Goal: Information Seeking & Learning: Compare options

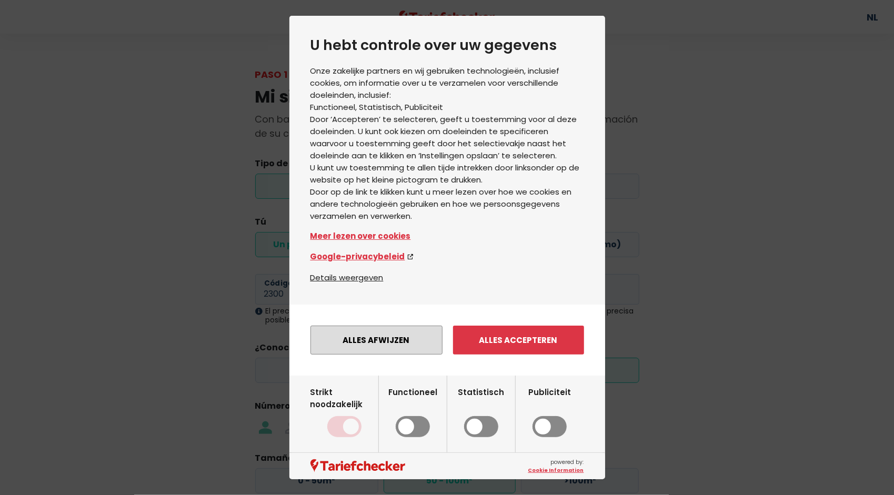
click at [379, 335] on button "Alles afwijzen" at bounding box center [377, 340] width 132 height 29
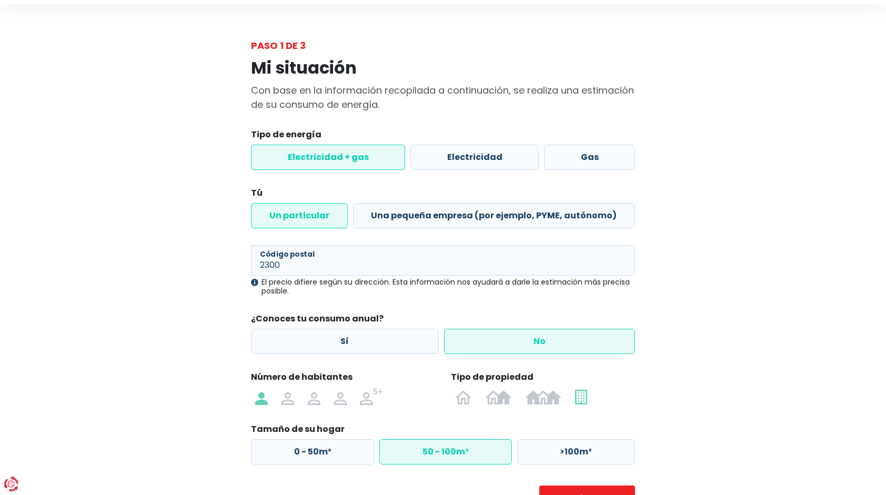
scroll to position [26, 0]
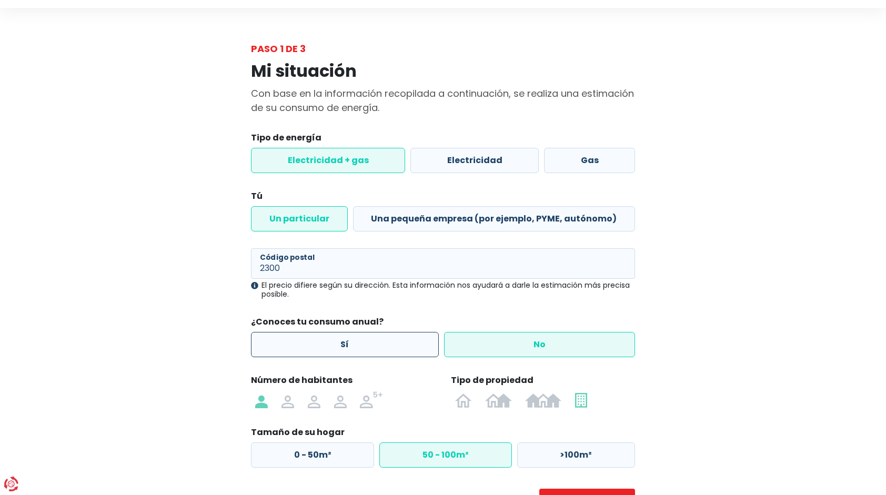
click at [372, 348] on label "Sí" at bounding box center [345, 344] width 188 height 25
click at [372, 348] on input "Sí" at bounding box center [345, 344] width 188 height 25
radio input "true"
radio input "false"
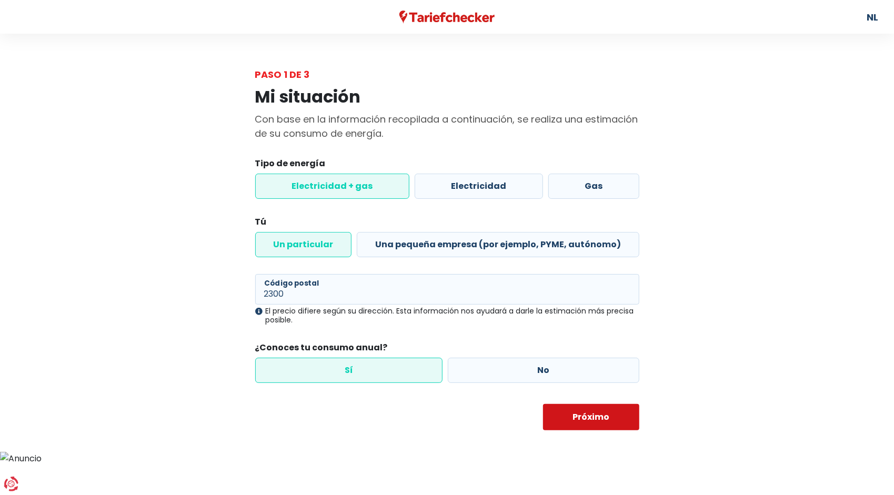
click at [586, 416] on button "Próximo" at bounding box center [591, 417] width 96 height 26
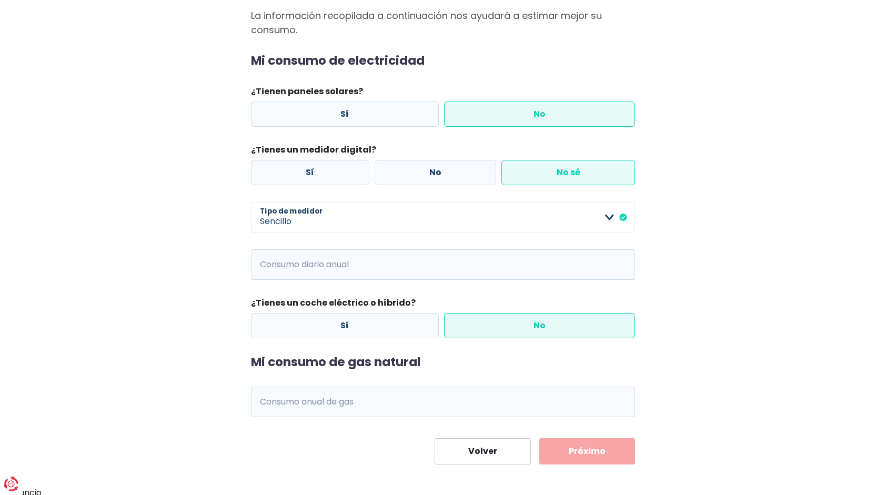
scroll to position [105, 0]
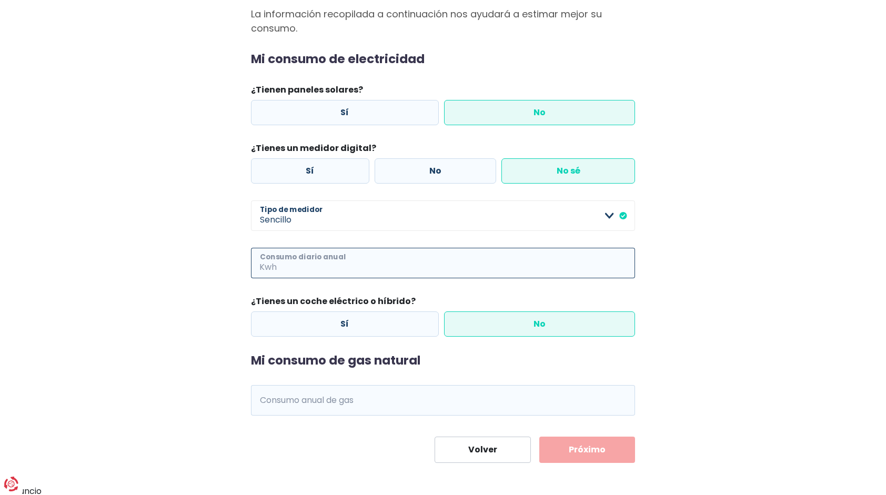
click at [375, 263] on input "Consumo diario anual" at bounding box center [457, 263] width 356 height 31
type input "70"
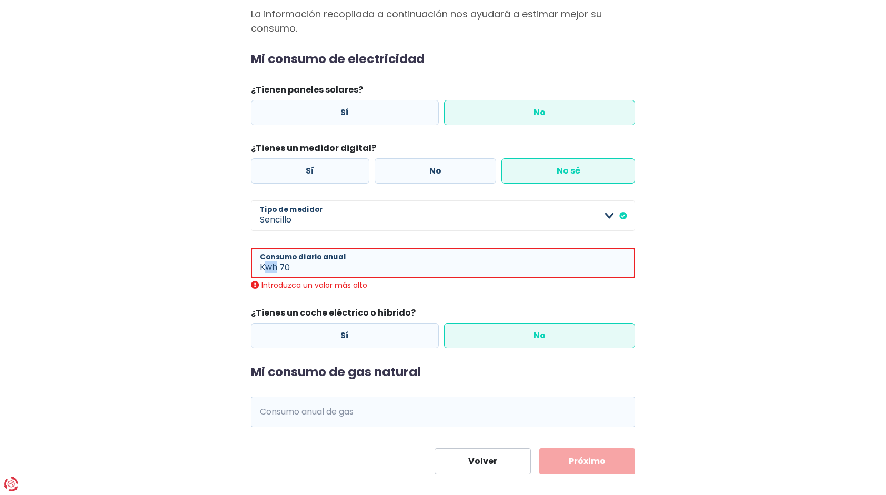
drag, startPoint x: 274, startPoint y: 266, endPoint x: 236, endPoint y: 265, distance: 37.9
click at [236, 265] on div "Mi consumo La información recopilada a continuación nos ayudará a estimar mejor…" at bounding box center [443, 225] width 600 height 498
drag, startPoint x: 236, startPoint y: 265, endPoint x: 329, endPoint y: 268, distance: 93.2
click at [330, 268] on input "70" at bounding box center [458, 263] width 356 height 31
drag, startPoint x: 309, startPoint y: 268, endPoint x: 113, endPoint y: 273, distance: 196.4
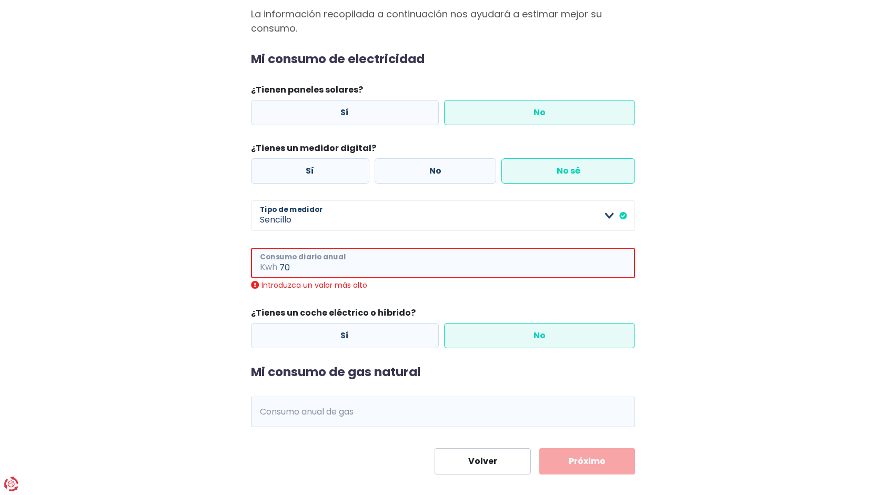
click at [115, 273] on main "Paso 2 de 3 Mi consumo La información recopilada a continuación nos ayudará a e…" at bounding box center [443, 218] width 886 height 513
type input "7"
click at [304, 263] on input "Consumo diario anual" at bounding box center [458, 263] width 356 height 31
type input "9"
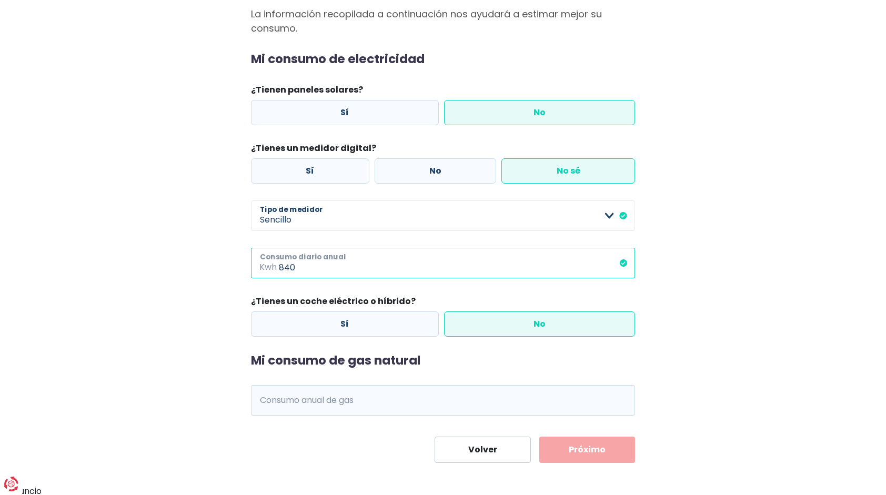
type input "840"
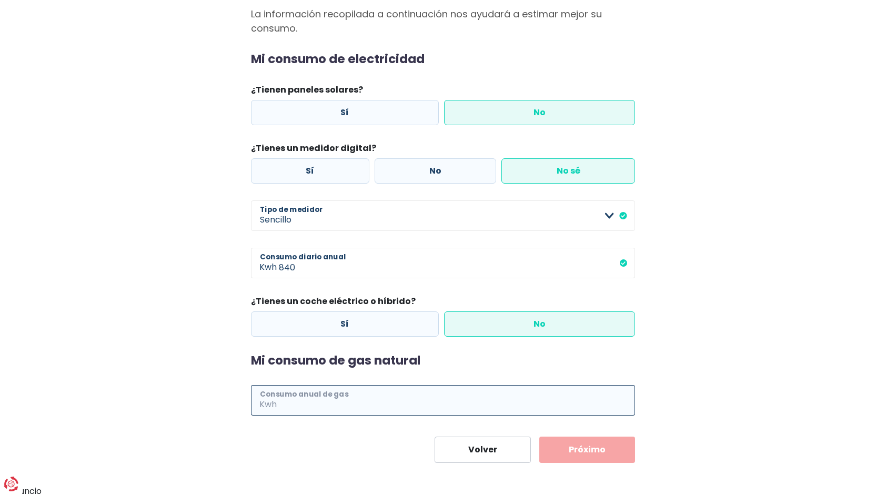
click at [343, 398] on input "Consumo anual de gas" at bounding box center [457, 400] width 356 height 31
click at [317, 410] on input "Consumo anual de gas" at bounding box center [457, 400] width 356 height 31
type input "1200"
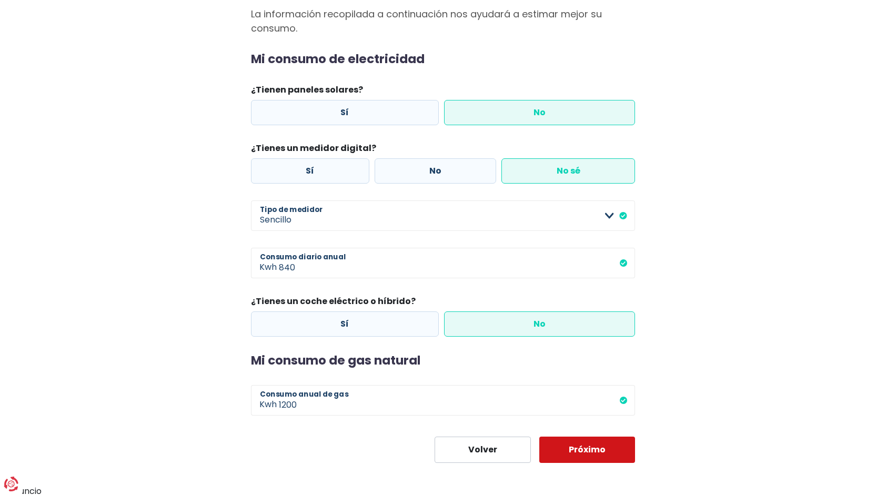
click at [580, 457] on button "Próximo" at bounding box center [588, 450] width 96 height 26
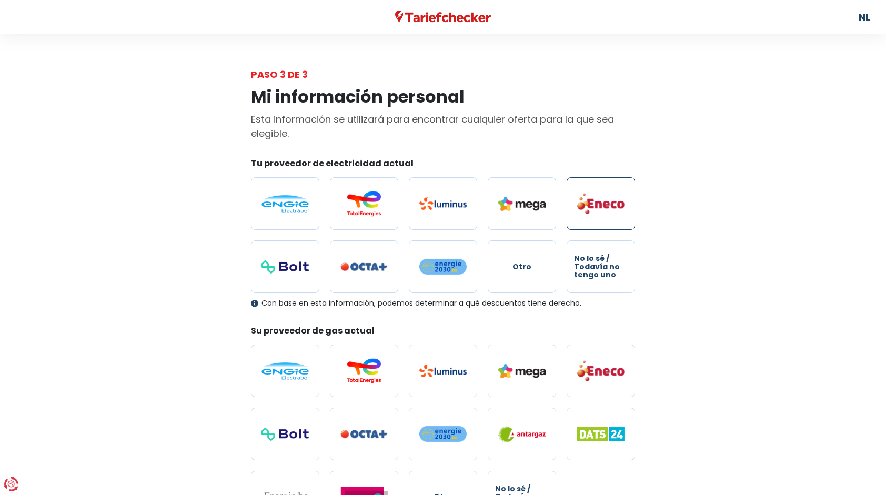
click at [593, 200] on img at bounding box center [600, 204] width 47 height 22
click at [593, 200] on input "radio" at bounding box center [601, 203] width 68 height 53
radio input "true"
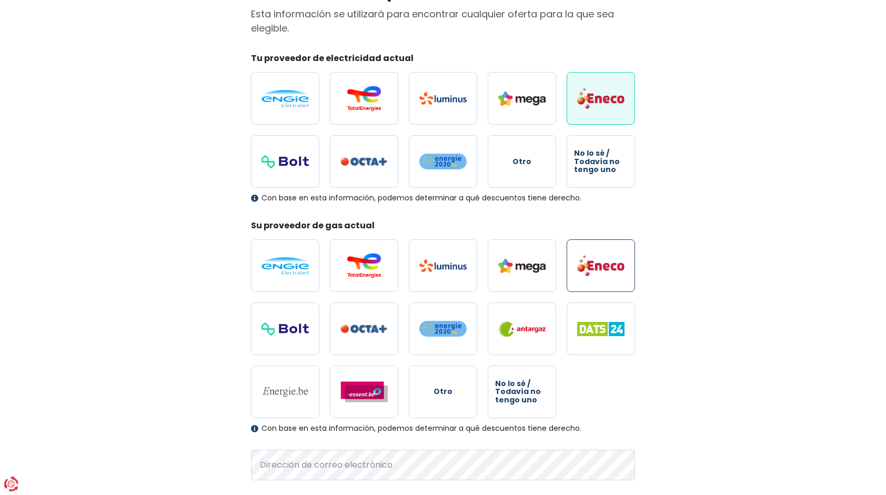
click at [597, 261] on img at bounding box center [600, 266] width 47 height 22
click at [597, 261] on input "radio" at bounding box center [601, 266] width 68 height 53
radio input "true"
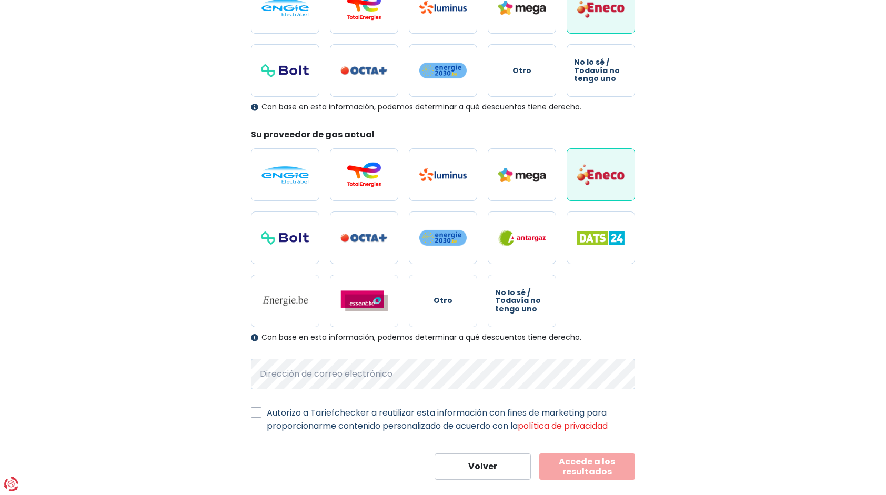
scroll to position [212, 0]
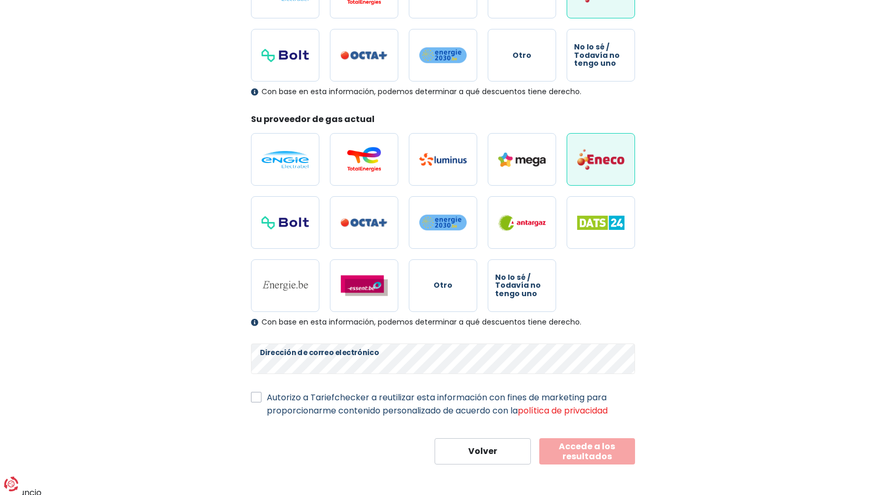
drag, startPoint x: 256, startPoint y: 397, endPoint x: 262, endPoint y: 401, distance: 7.2
click at [267, 397] on label "Autorizo a Tariefchecker a reutilizar esta información con fines de marketing p…" at bounding box center [451, 404] width 368 height 26
click at [256, 397] on input "Autorizo a Tariefchecker a reutilizar esta información con fines de marketing p…" at bounding box center [256, 396] width 11 height 11
checkbox input "true"
click at [556, 448] on button "Accede a los resultados" at bounding box center [588, 451] width 96 height 26
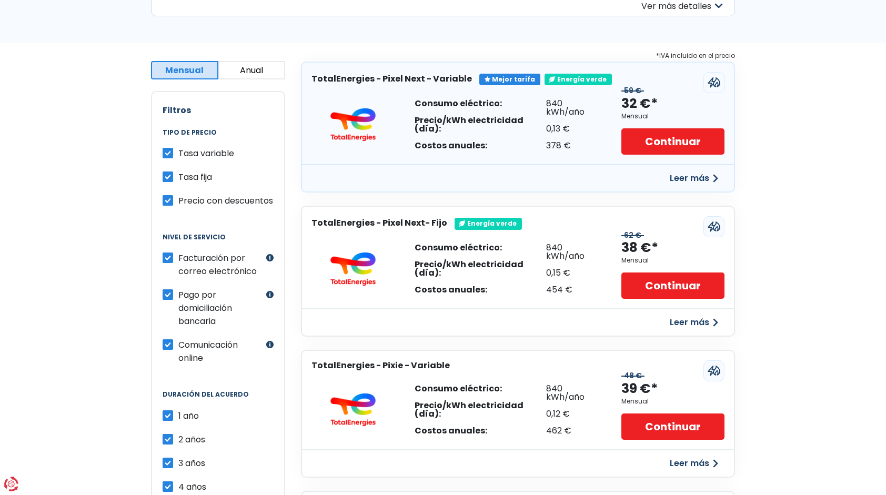
scroll to position [158, 0]
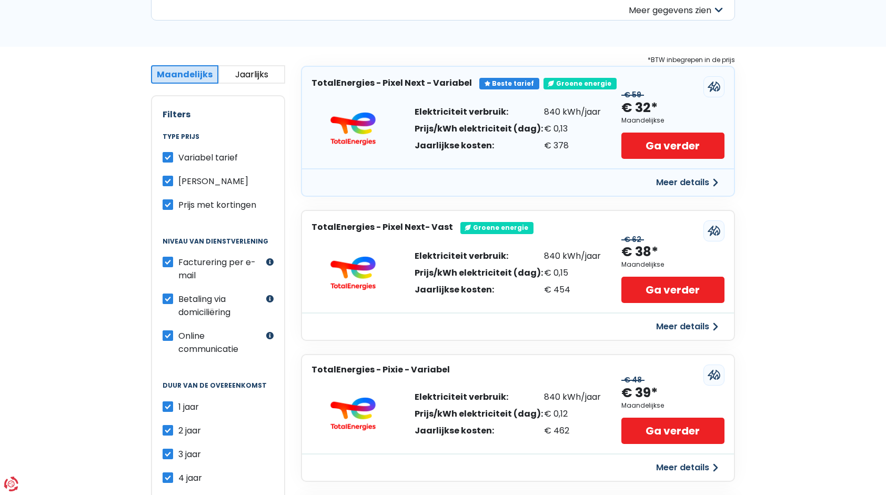
click at [800, 153] on div "Persoonlijke gegevens Maandelijks Jaarlijks Maandelijks prijs Filters Type prij…" at bounding box center [443, 448] width 886 height 803
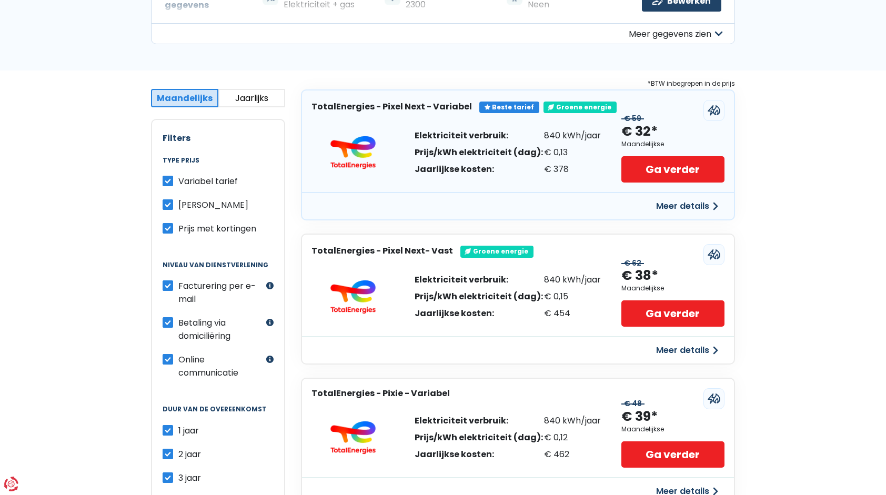
scroll to position [105, 0]
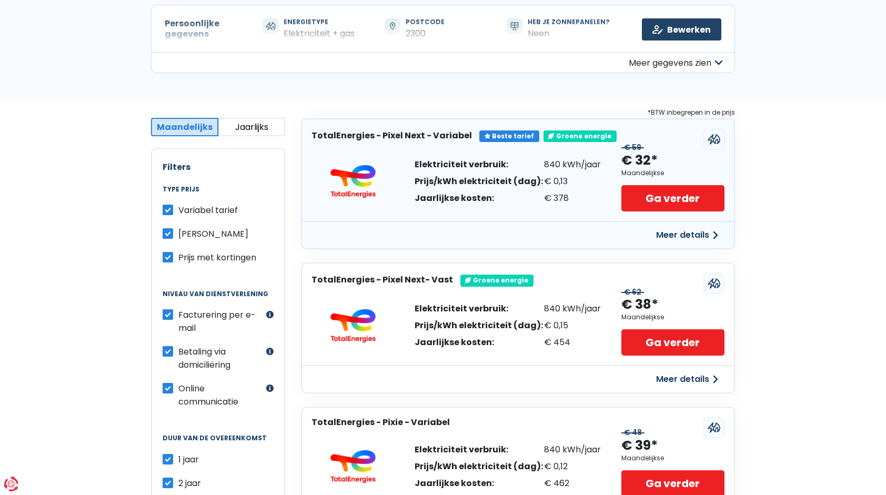
click at [252, 129] on button "Jaarlijks" at bounding box center [251, 127] width 67 height 18
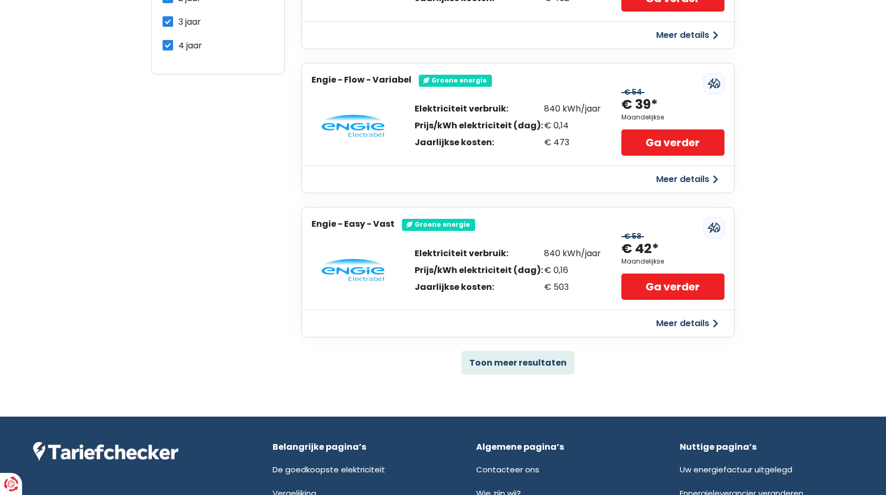
scroll to position [684, 0]
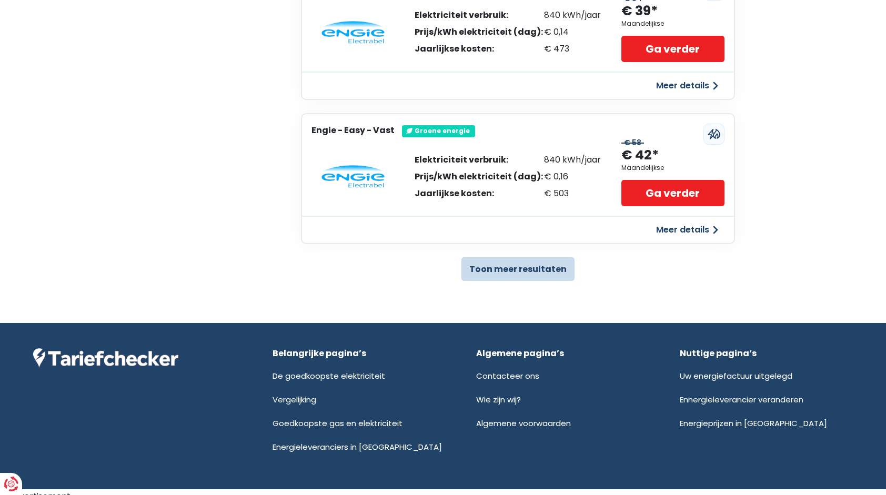
click at [528, 264] on button "Toon meer resultaten" at bounding box center [518, 269] width 113 height 24
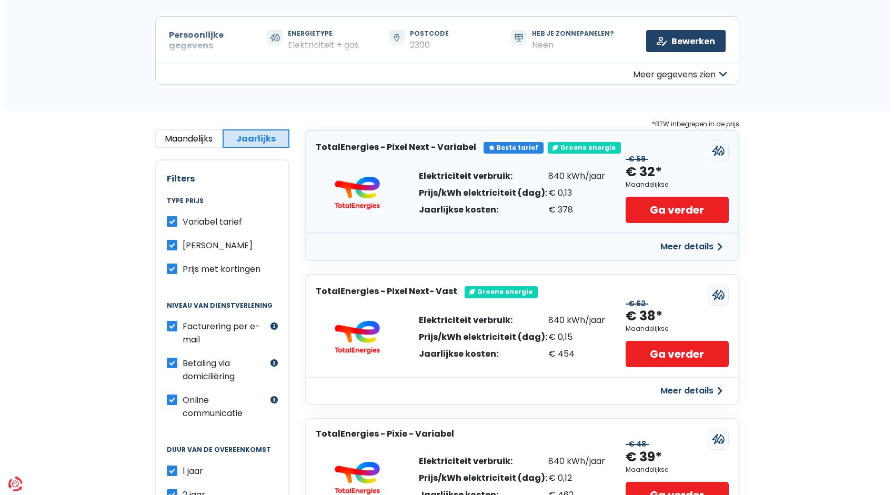
scroll to position [105, 0]
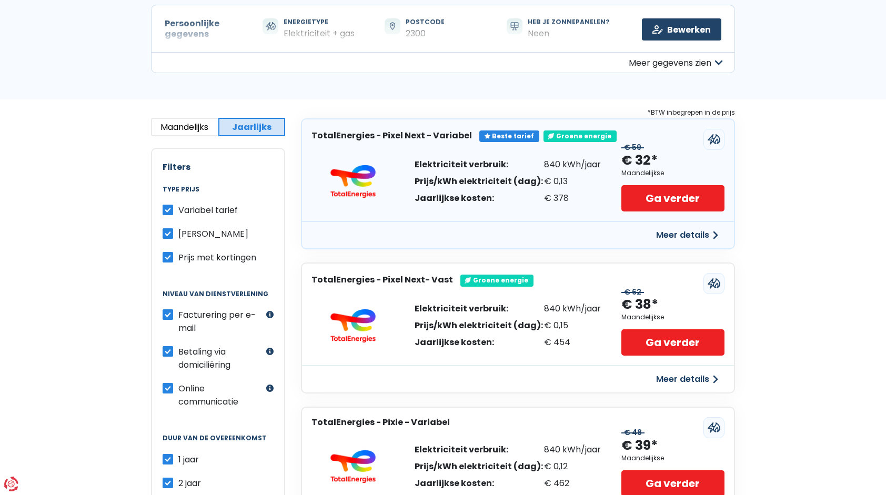
click at [693, 233] on button "Meer details" at bounding box center [687, 235] width 75 height 19
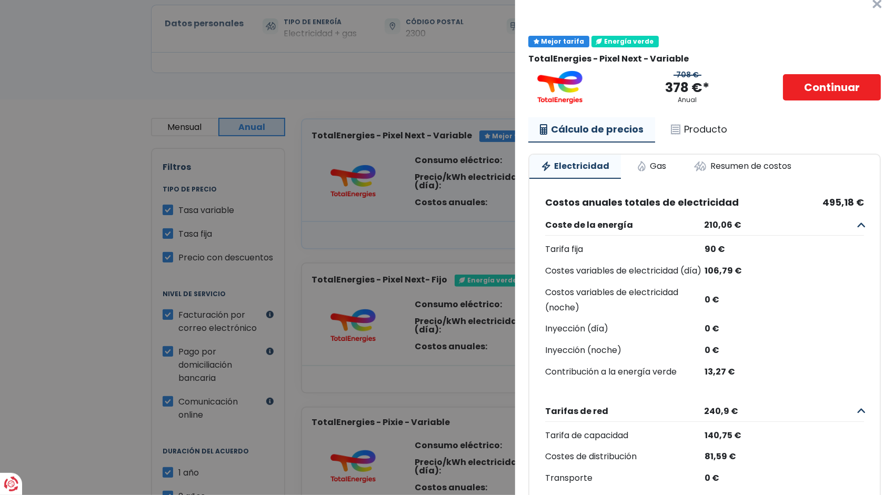
scroll to position [0, 0]
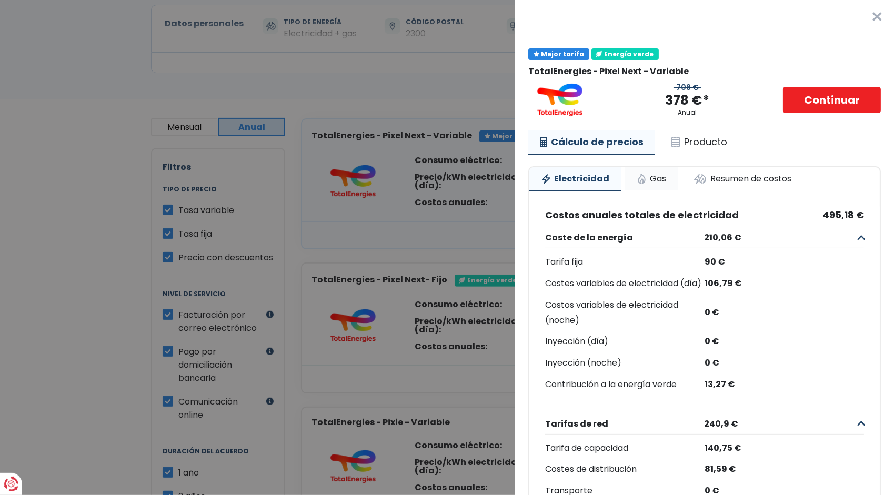
click at [653, 181] on link "Gas" at bounding box center [651, 178] width 53 height 23
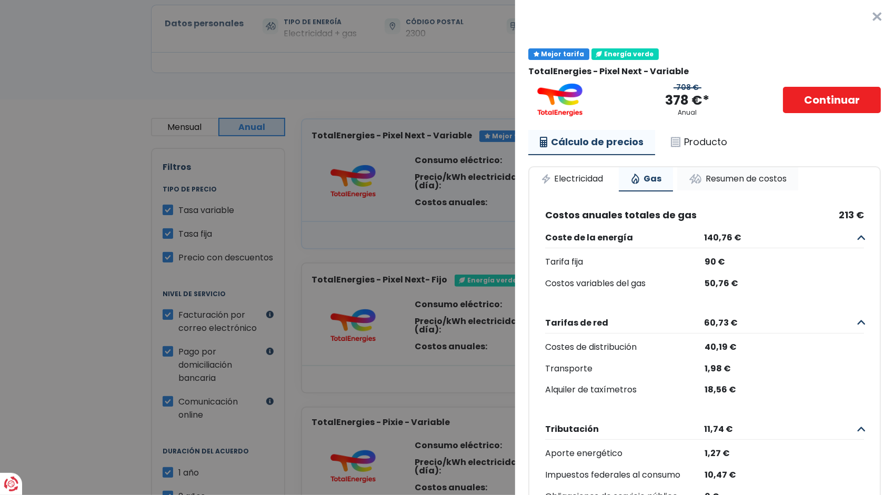
click at [730, 179] on link "Resumen de costos" at bounding box center [737, 178] width 121 height 23
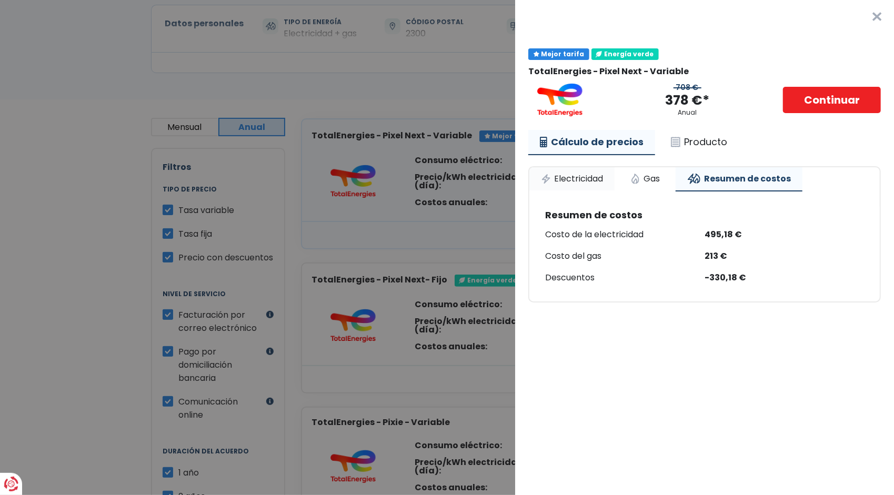
click at [585, 177] on link "Electricidad" at bounding box center [572, 178] width 85 height 23
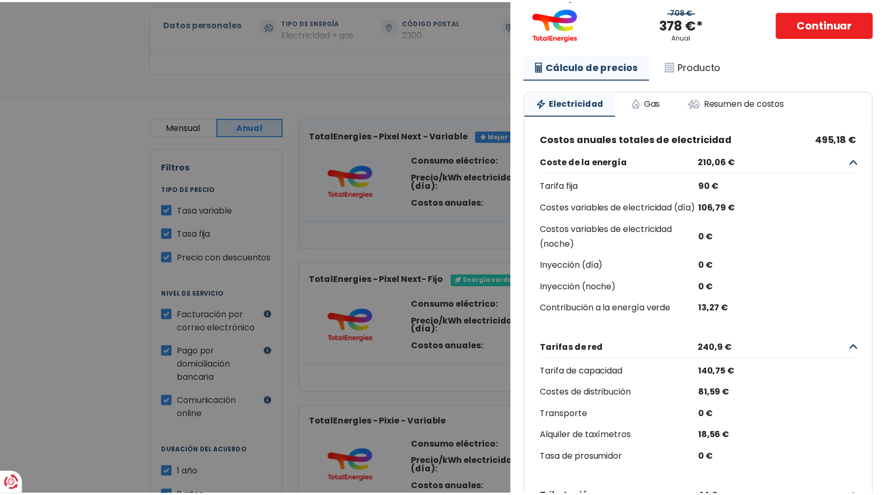
scroll to position [77, 0]
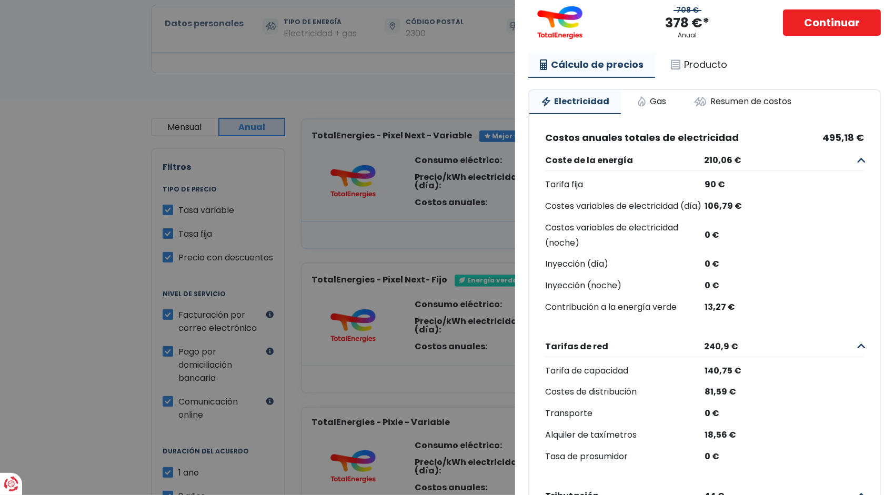
click at [391, 96] on Variabel "Más detalles - TotalEnergies × Mejor tarifa Energía verde TotalEnergies - Pixel…" at bounding box center [447, 247] width 894 height 495
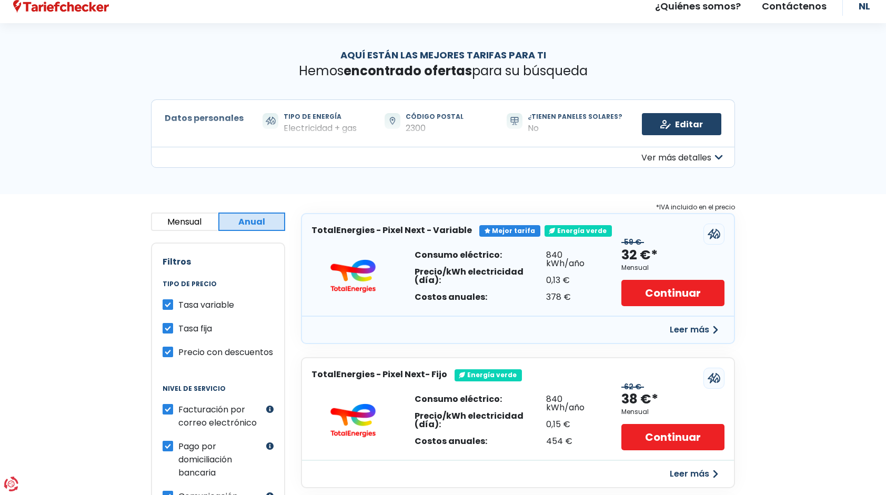
scroll to position [0, 0]
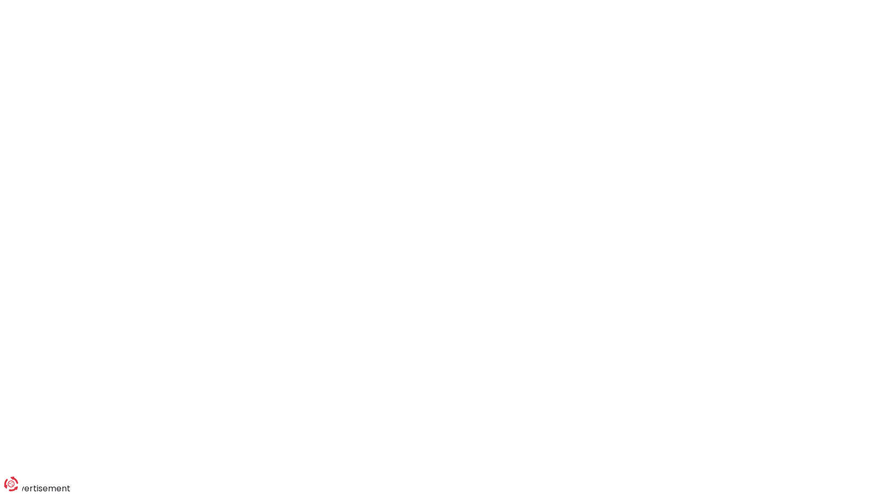
scroll to position [105, 0]
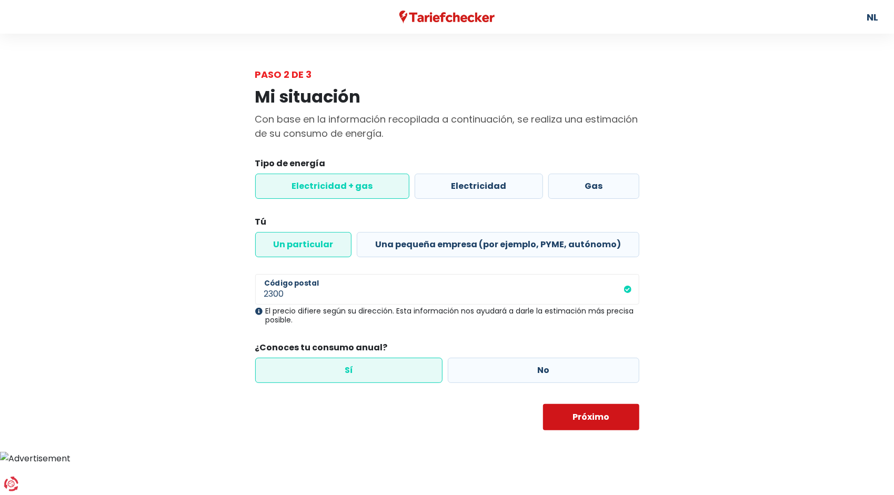
click at [579, 420] on button "Próximo" at bounding box center [591, 417] width 96 height 26
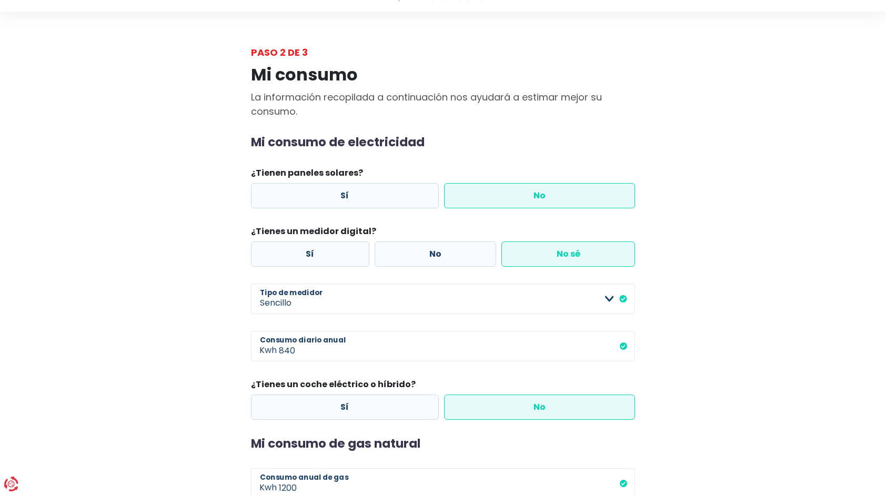
scroll to position [53, 0]
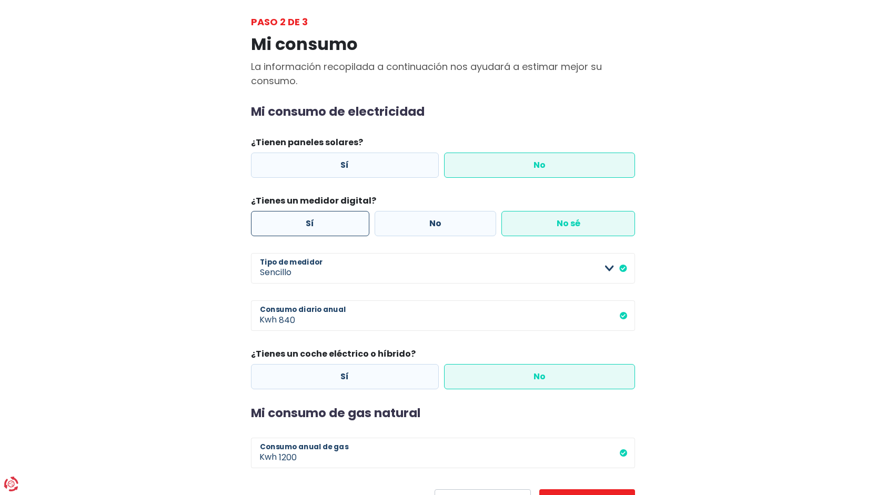
click at [319, 231] on label "Sí" at bounding box center [310, 223] width 118 height 25
click at [319, 231] on input "Sí" at bounding box center [310, 223] width 118 height 25
radio input "true"
radio input "false"
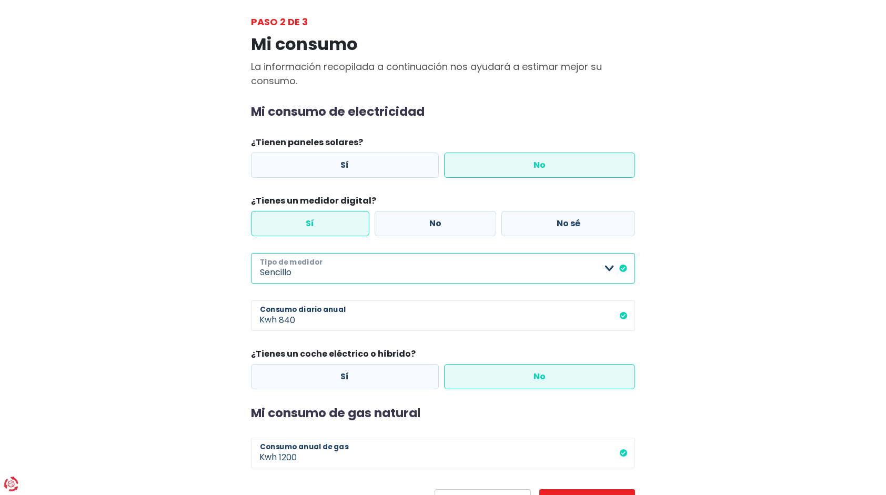
click at [324, 271] on select "Sencillo Doble Tarifa individual + solo por noche Solo tarifa doble + por noche…" at bounding box center [443, 268] width 384 height 31
click at [330, 266] on select "Sencillo Doble Tarifa individual + solo por noche Solo tarifa doble + por noche…" at bounding box center [443, 268] width 384 height 31
click at [251, 253] on select "Sencillo Doble Tarifa individual + solo por noche Solo tarifa doble + por noche…" at bounding box center [443, 268] width 384 height 31
select select "day_single_rate"
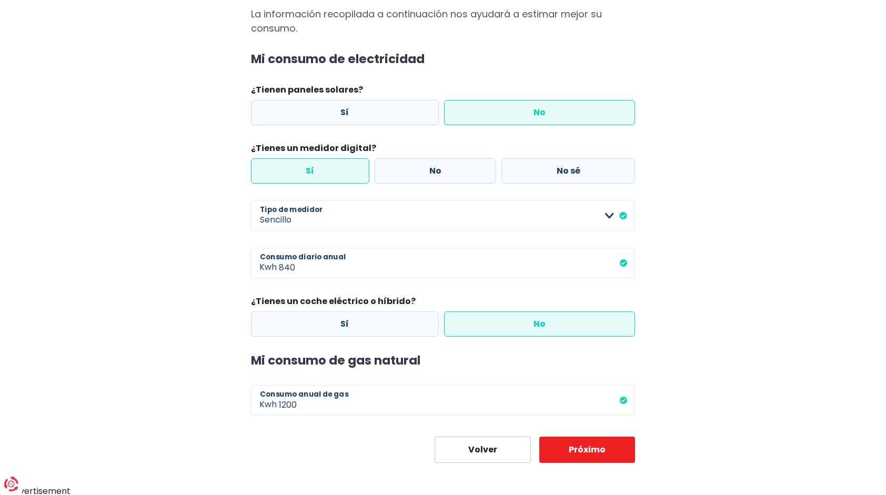
drag, startPoint x: 160, startPoint y: 330, endPoint x: 164, endPoint y: 325, distance: 6.0
click at [162, 328] on div "Mi consumo La información recopilada a continuación nos ayudará a estimar mejor…" at bounding box center [443, 219] width 600 height 487
click at [591, 446] on button "Próximo" at bounding box center [588, 449] width 96 height 26
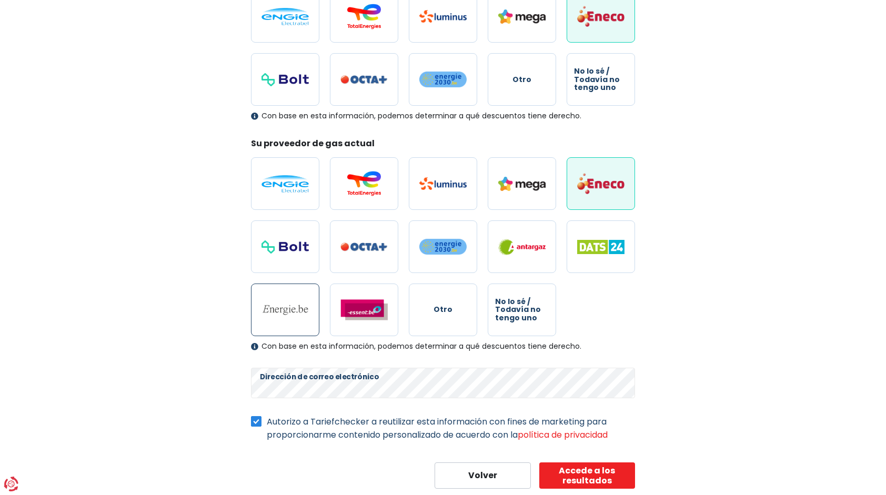
scroll to position [212, 0]
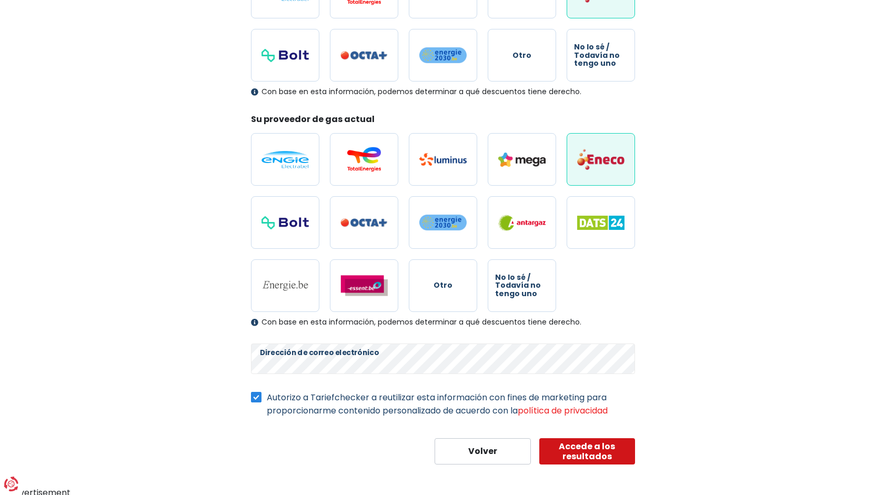
click at [584, 445] on button "Accede a los resultados" at bounding box center [588, 451] width 96 height 26
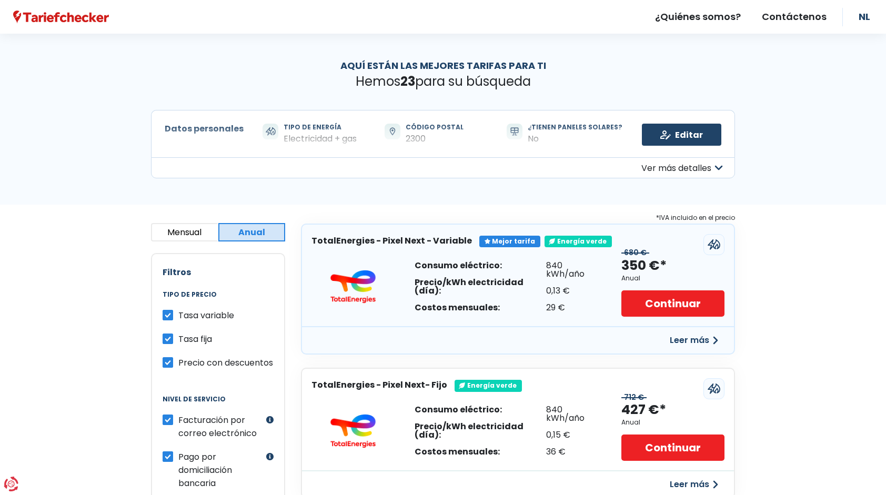
click at [175, 232] on button "Mensual" at bounding box center [184, 232] width 67 height 18
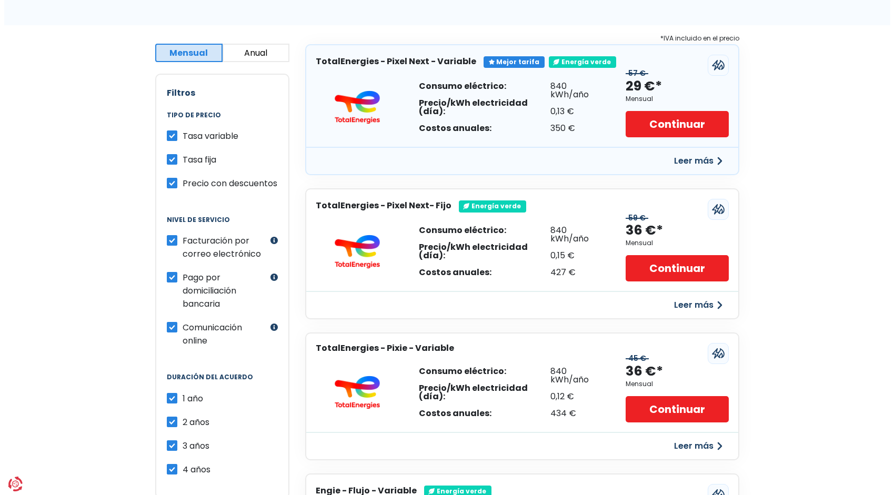
scroll to position [211, 0]
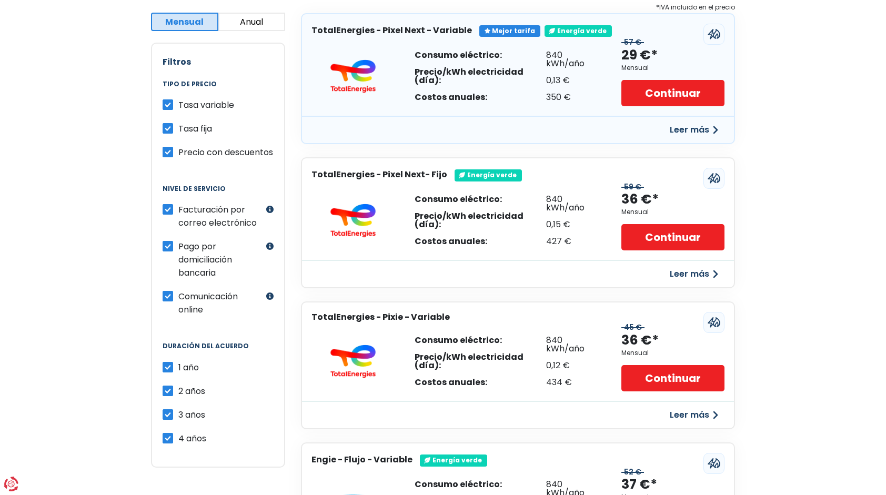
click at [695, 128] on button "Leer más" at bounding box center [694, 130] width 61 height 19
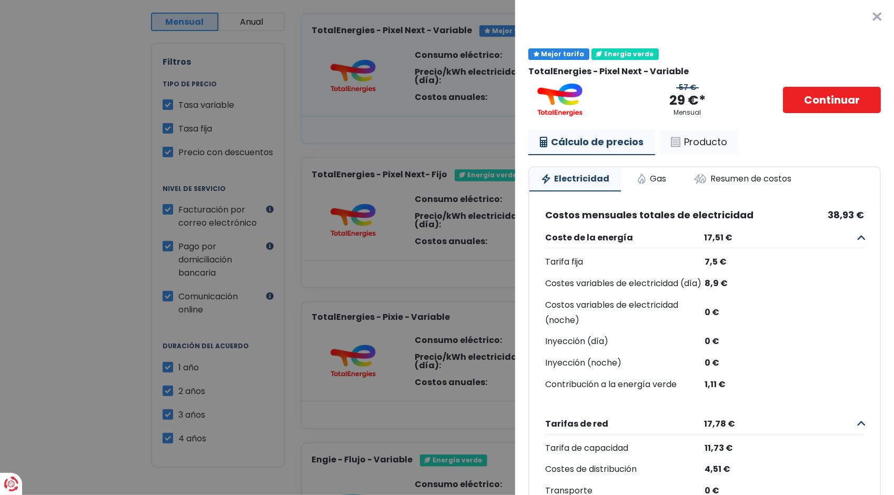
click at [700, 140] on link "Producto" at bounding box center [699, 142] width 79 height 24
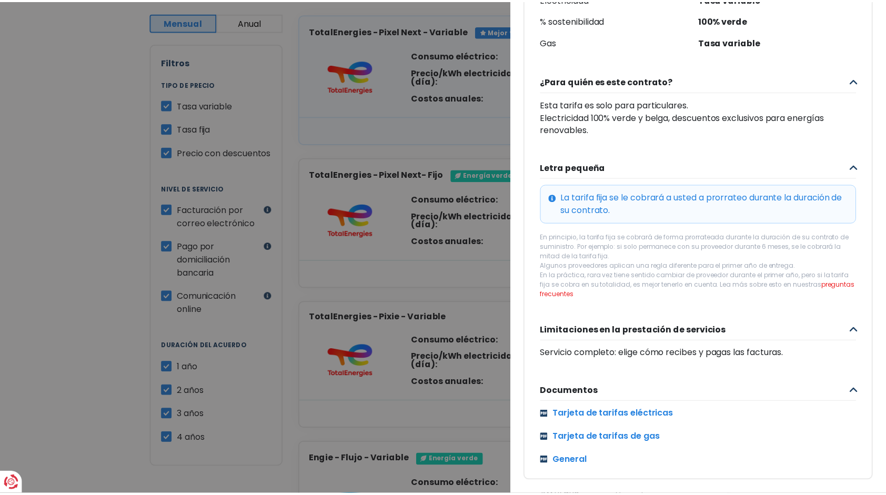
scroll to position [322, 0]
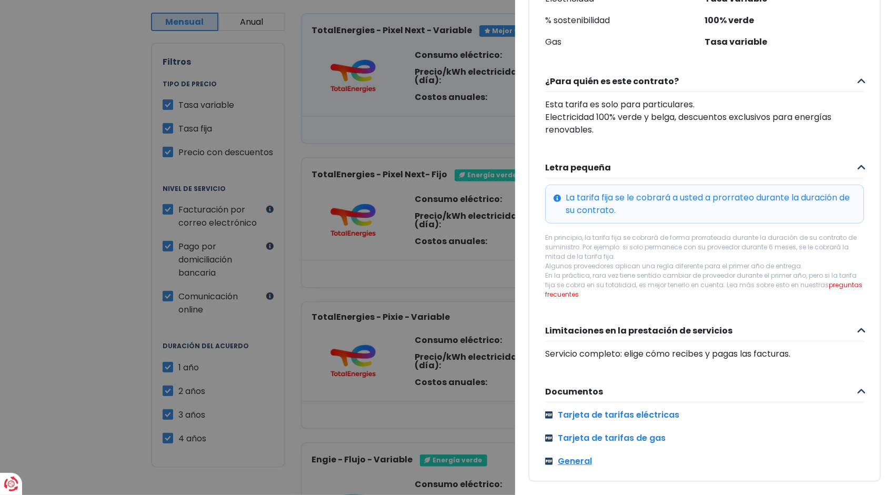
click at [574, 457] on link "General" at bounding box center [704, 461] width 319 height 13
click at [97, 322] on Variabel "Más detalles - TotalEnergies × Mejor tarifa Energía verde TotalEnergies - Pixel…" at bounding box center [447, 247] width 894 height 495
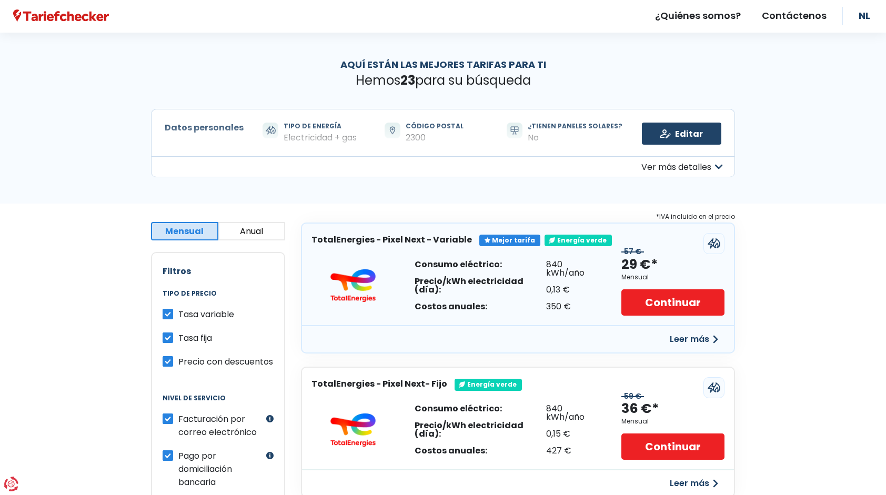
scroll to position [0, 0]
